Goal: Navigation & Orientation: Understand site structure

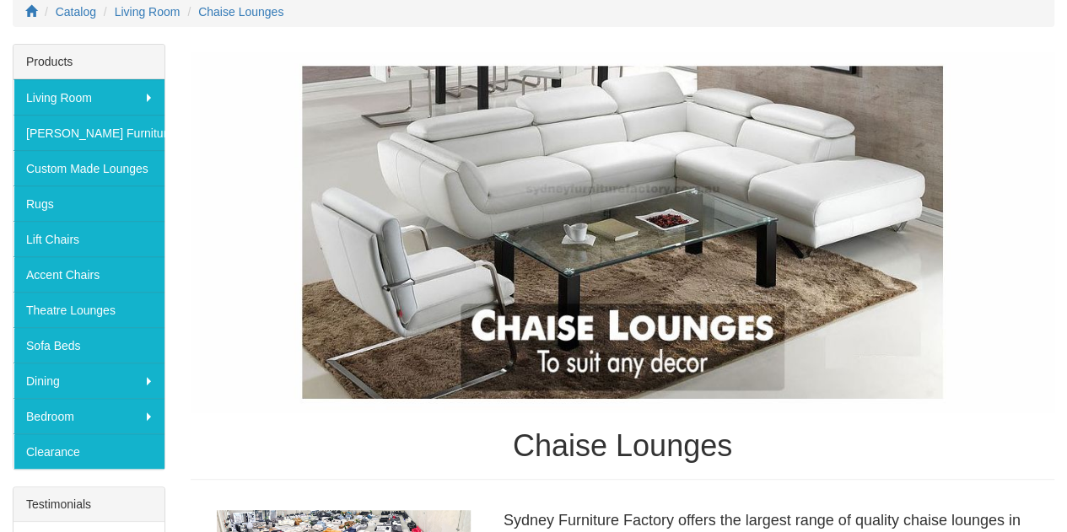
scroll to position [286, 0]
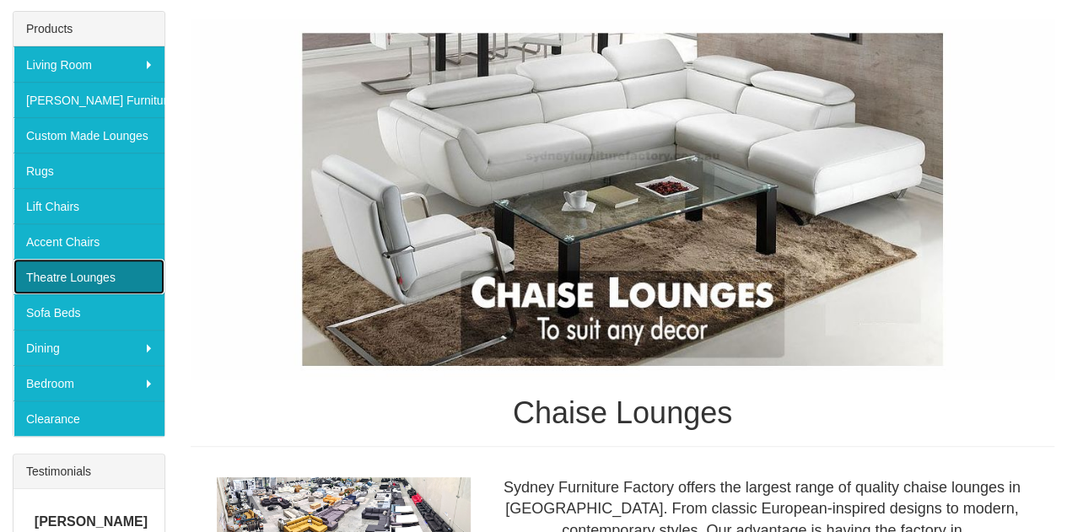
click at [83, 267] on link "Theatre Lounges" at bounding box center [88, 276] width 151 height 35
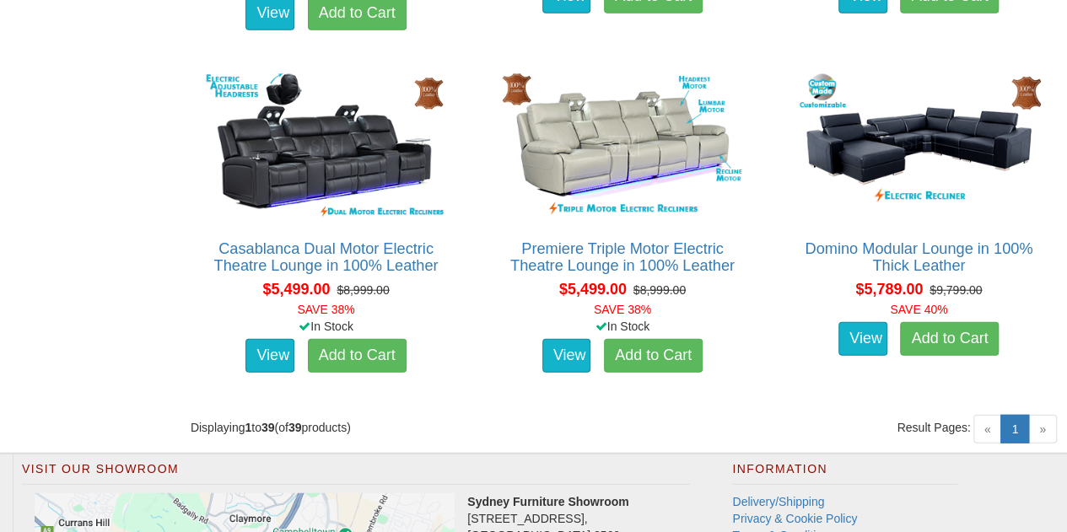
scroll to position [2846, 0]
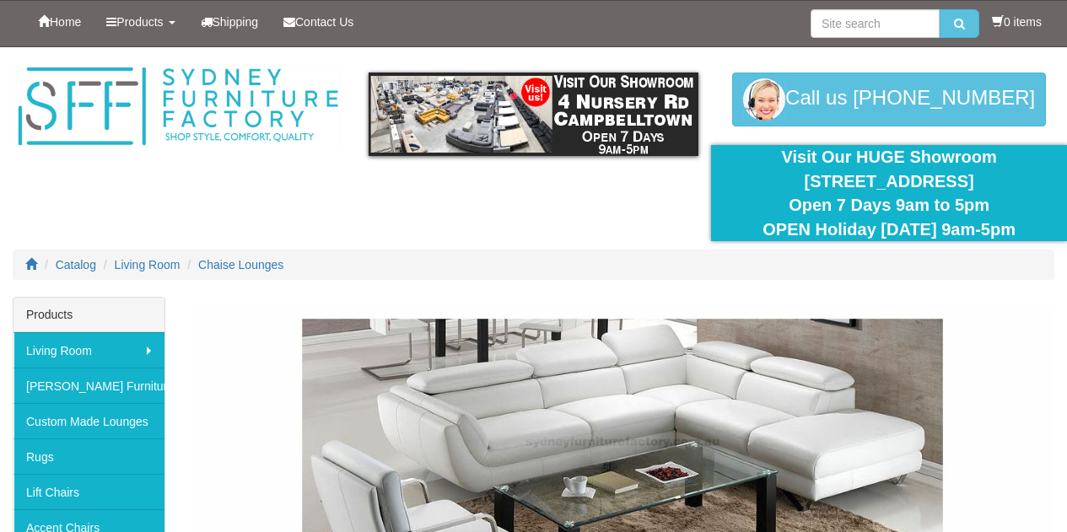
scroll to position [286, 0]
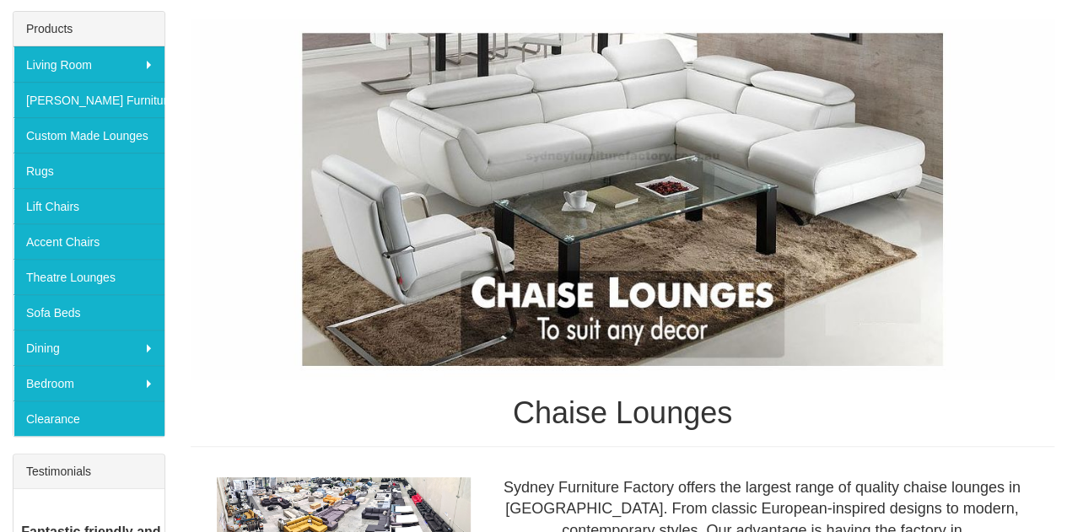
click at [45, 444] on div "Products Living Room Lounges Sofas Australian Made Lounges Corner Modular Loung…" at bounding box center [89, 389] width 178 height 757
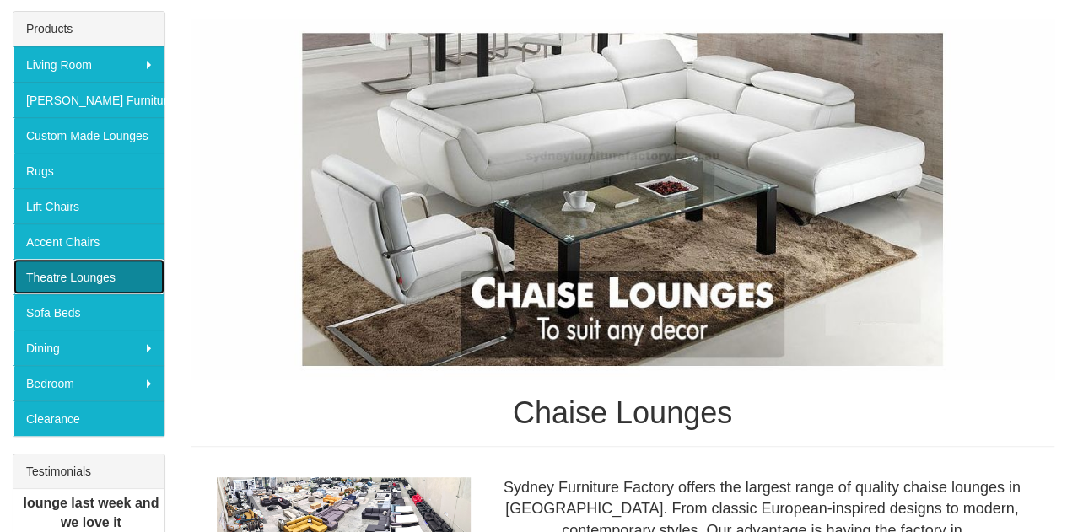
click at [62, 283] on link "Theatre Lounges" at bounding box center [88, 276] width 151 height 35
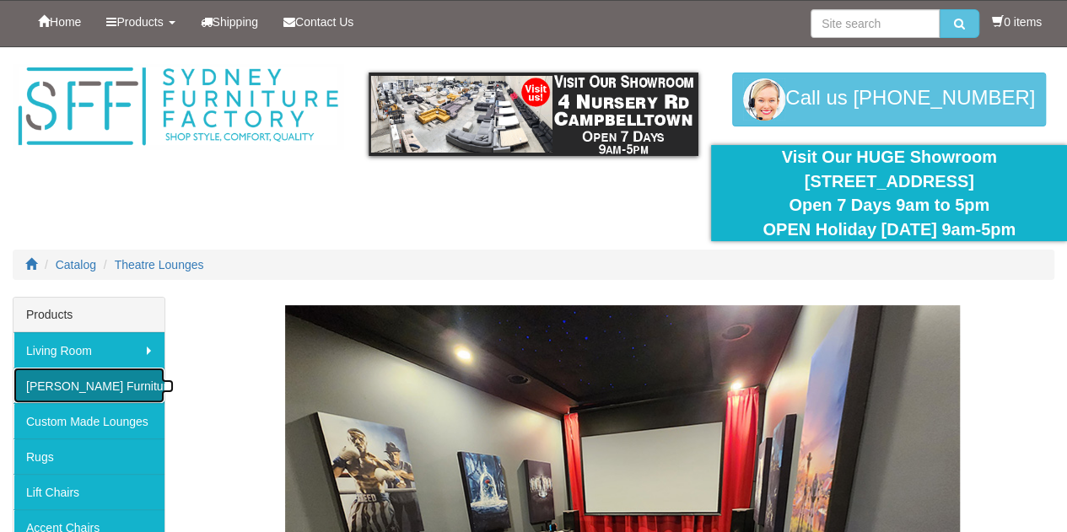
click at [66, 372] on link "[PERSON_NAME] Furniture" at bounding box center [88, 385] width 151 height 35
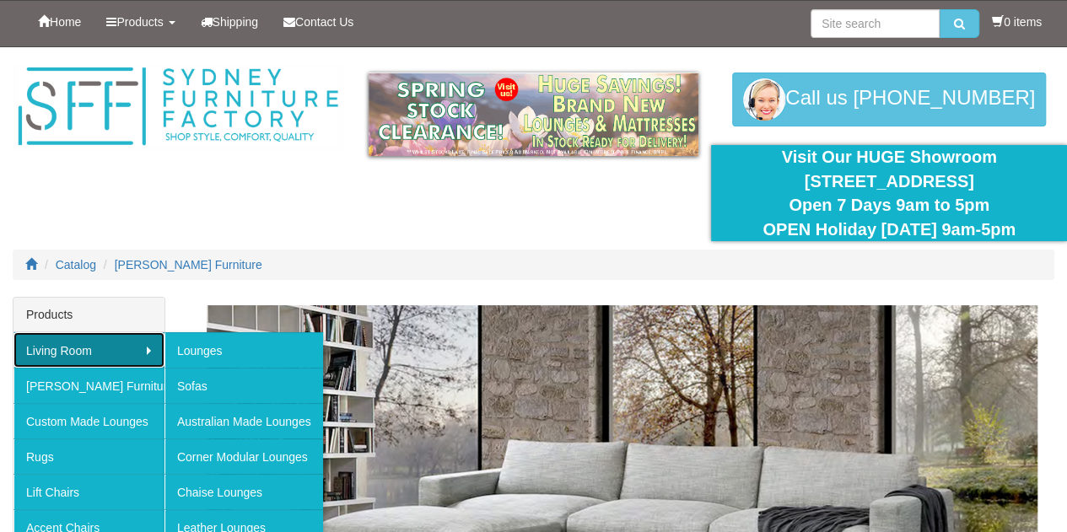
click at [81, 357] on link "Living Room" at bounding box center [88, 349] width 151 height 35
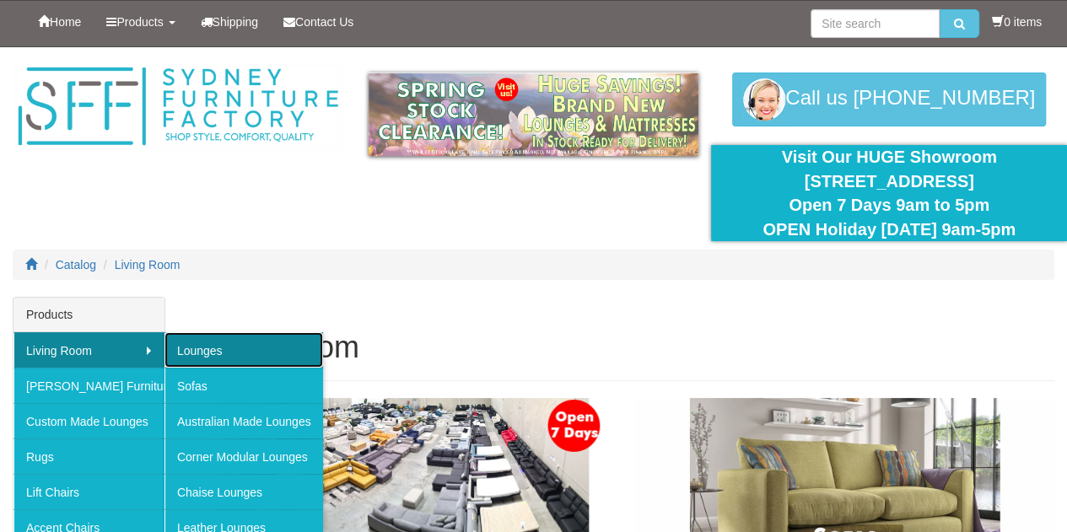
click at [176, 345] on link "Lounges" at bounding box center [243, 349] width 159 height 35
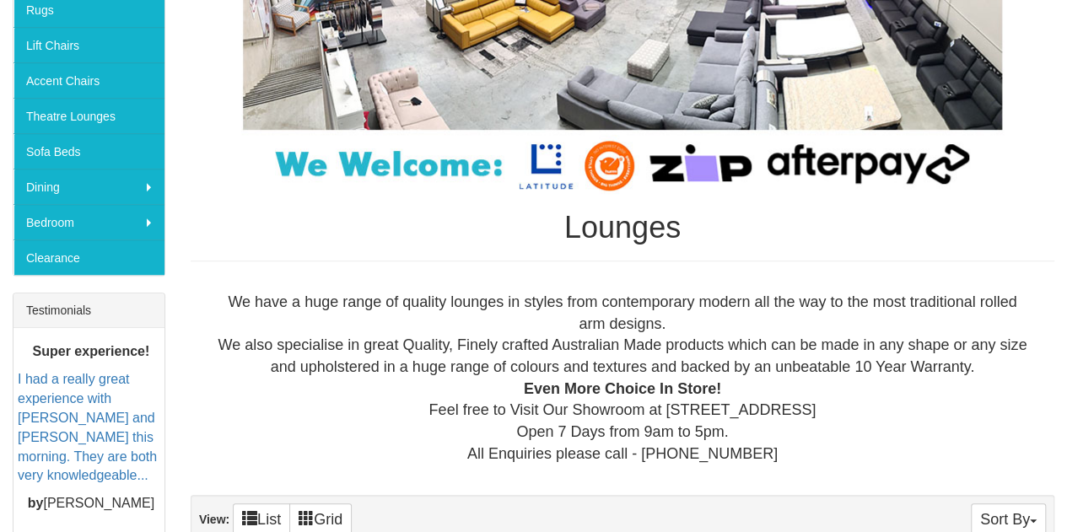
scroll to position [432, 0]
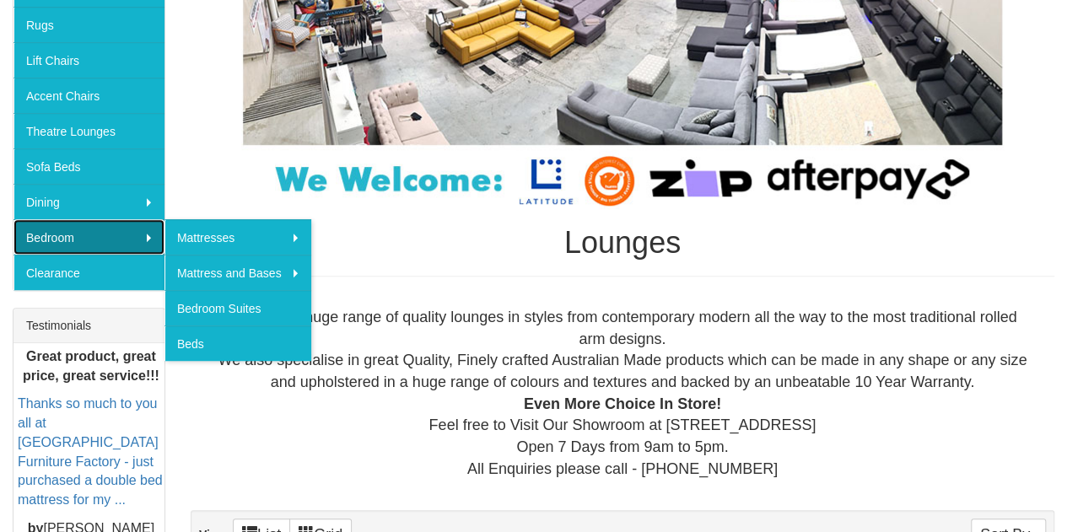
click at [68, 221] on link "Bedroom" at bounding box center [88, 236] width 151 height 35
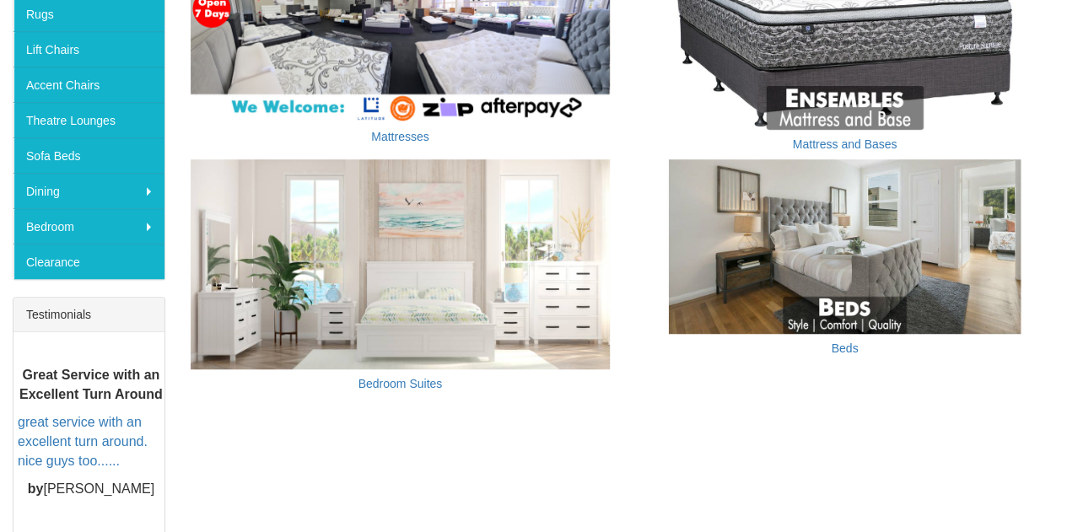
scroll to position [455, 0]
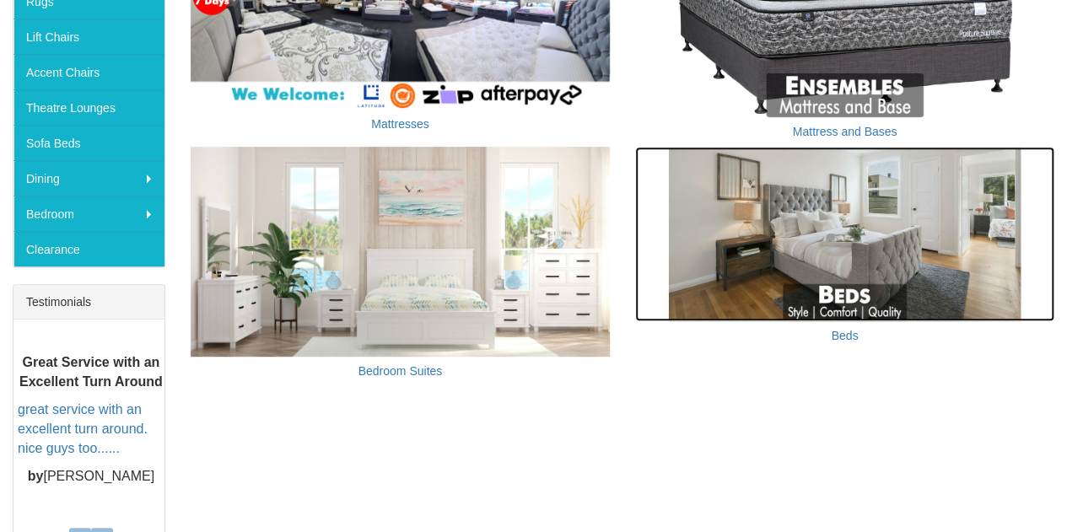
click at [845, 267] on img at bounding box center [844, 234] width 419 height 175
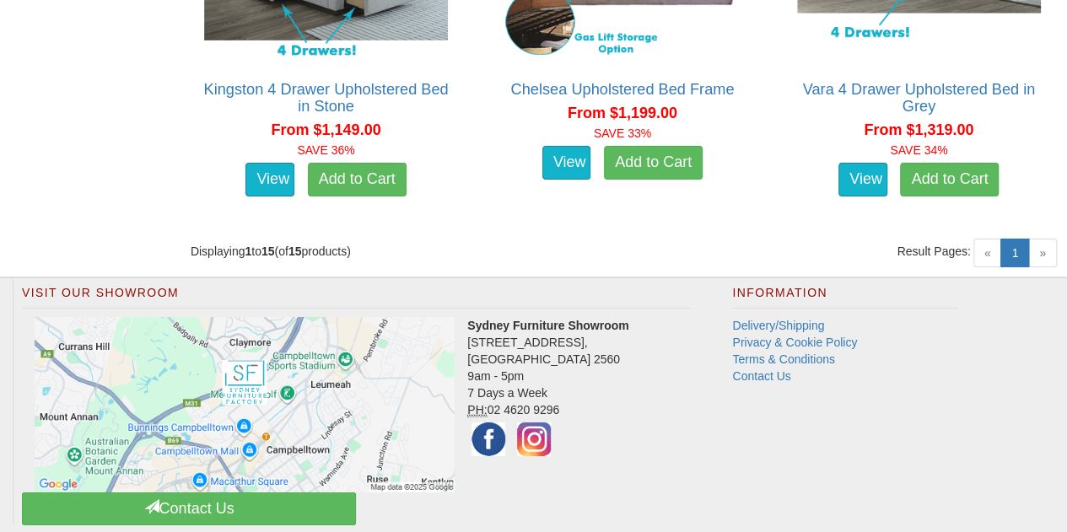
scroll to position [2922, 0]
